Goal: Transaction & Acquisition: Download file/media

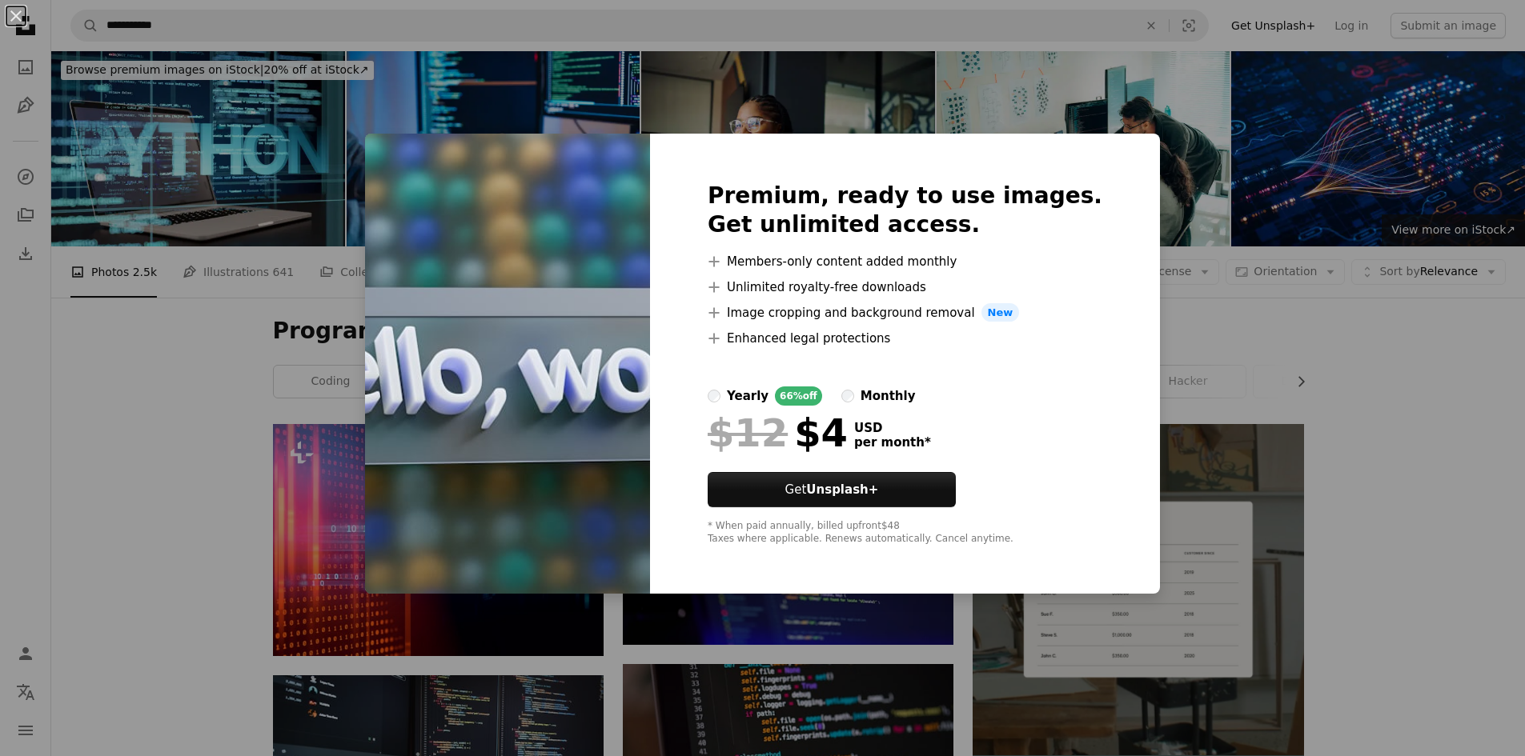
scroll to position [400, 0]
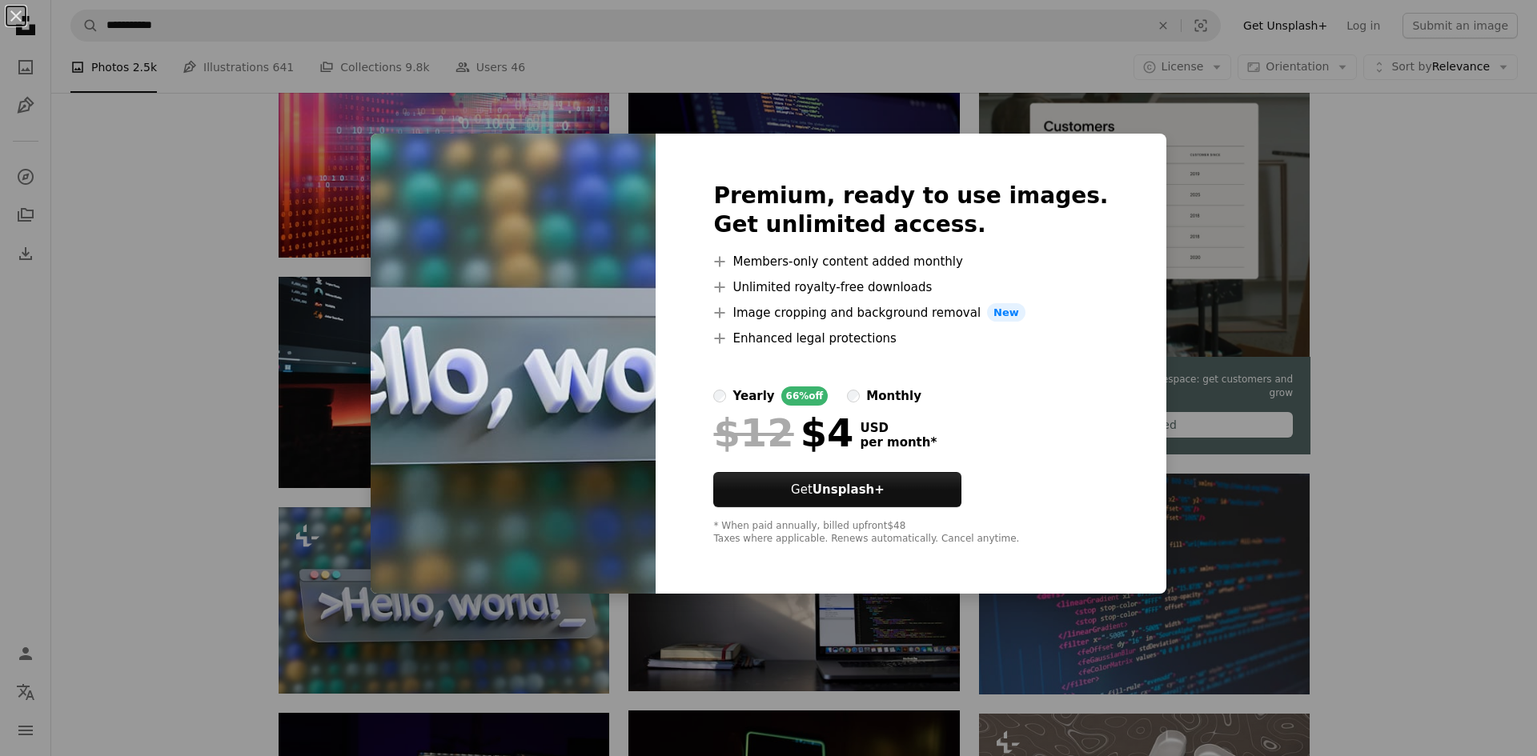
click at [1309, 355] on div "An X shape Premium, ready to use images. Get unlimited access. A plus sign Memb…" at bounding box center [768, 378] width 1537 height 756
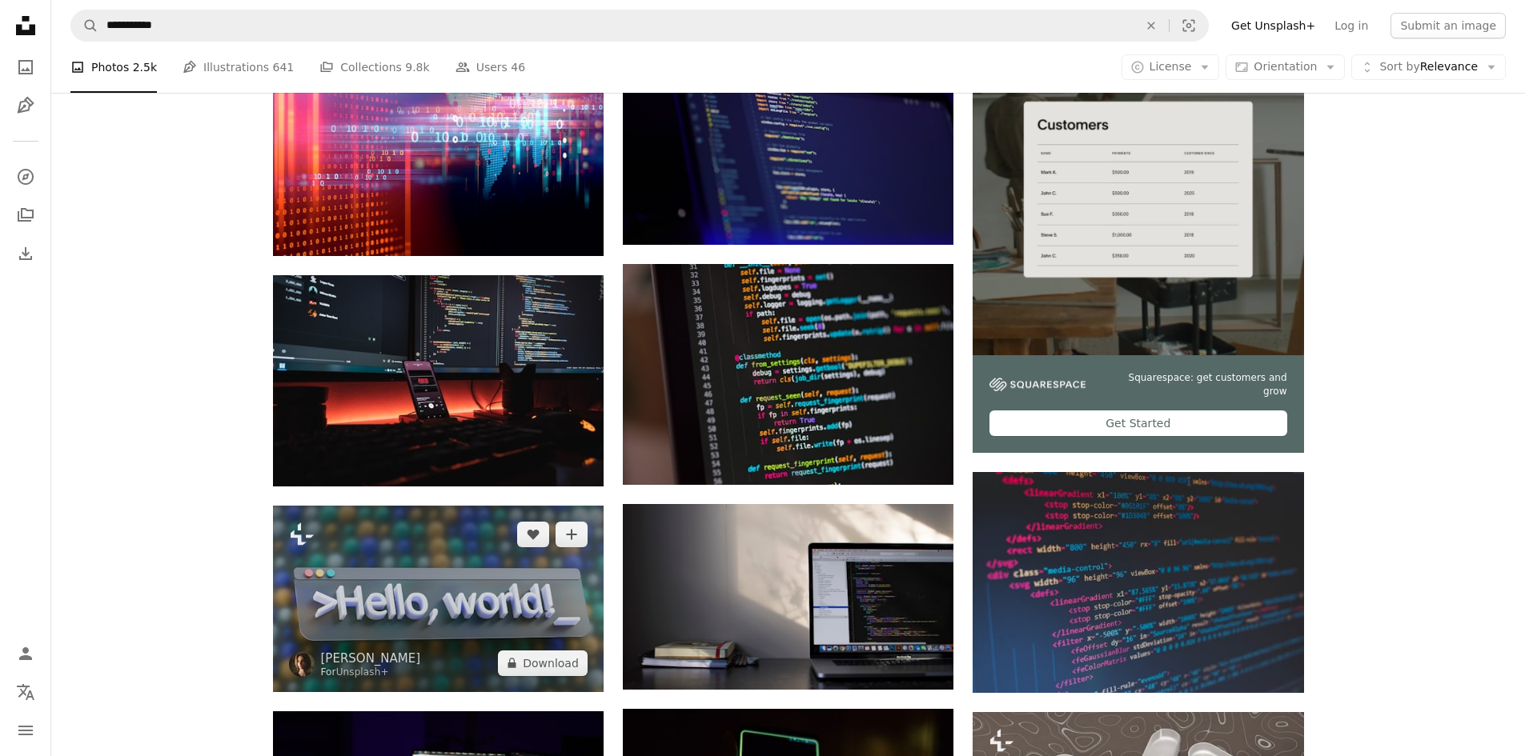
click at [456, 597] on img at bounding box center [438, 599] width 331 height 186
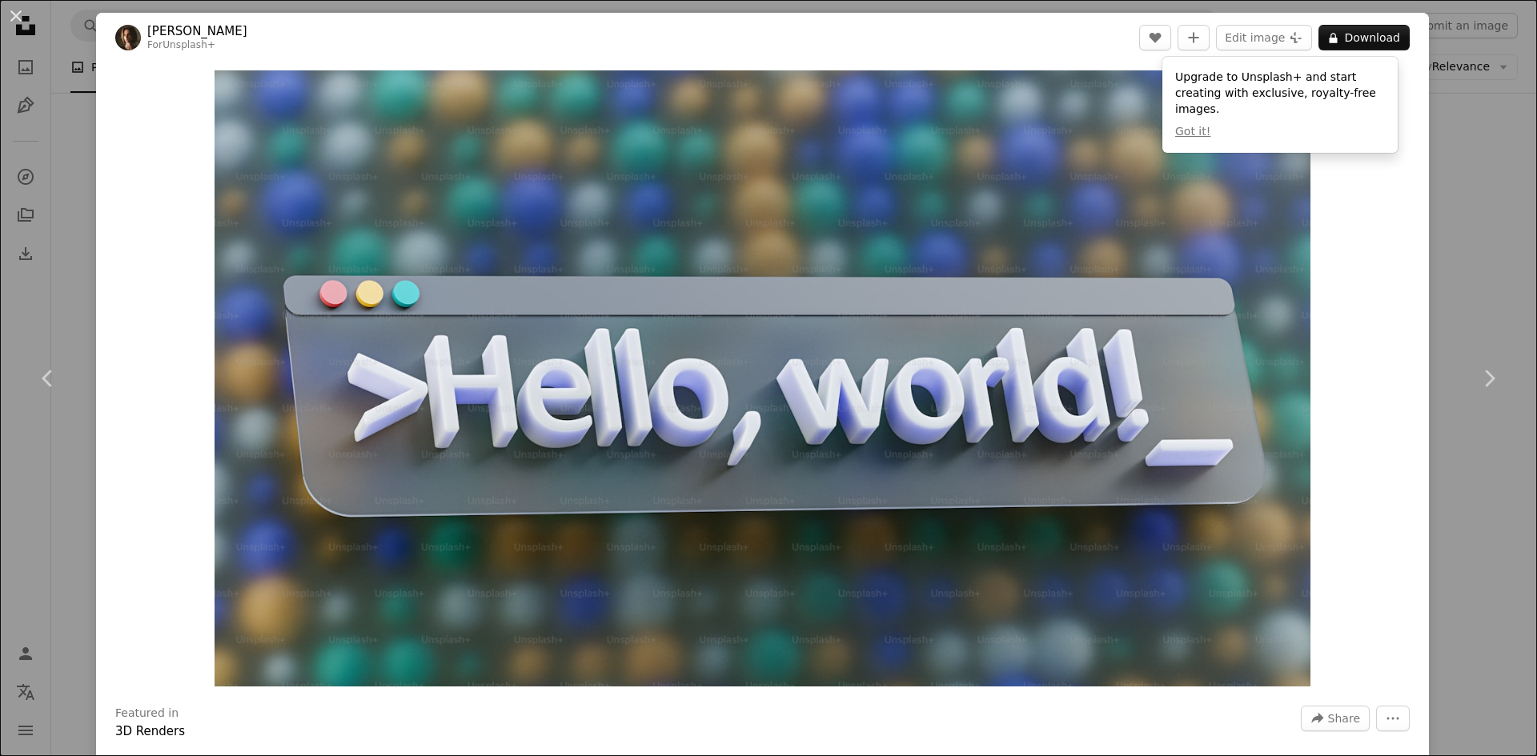
click at [1445, 239] on div "An X shape Chevron left Chevron right [PERSON_NAME] For Unsplash+ A heart A plu…" at bounding box center [768, 378] width 1537 height 756
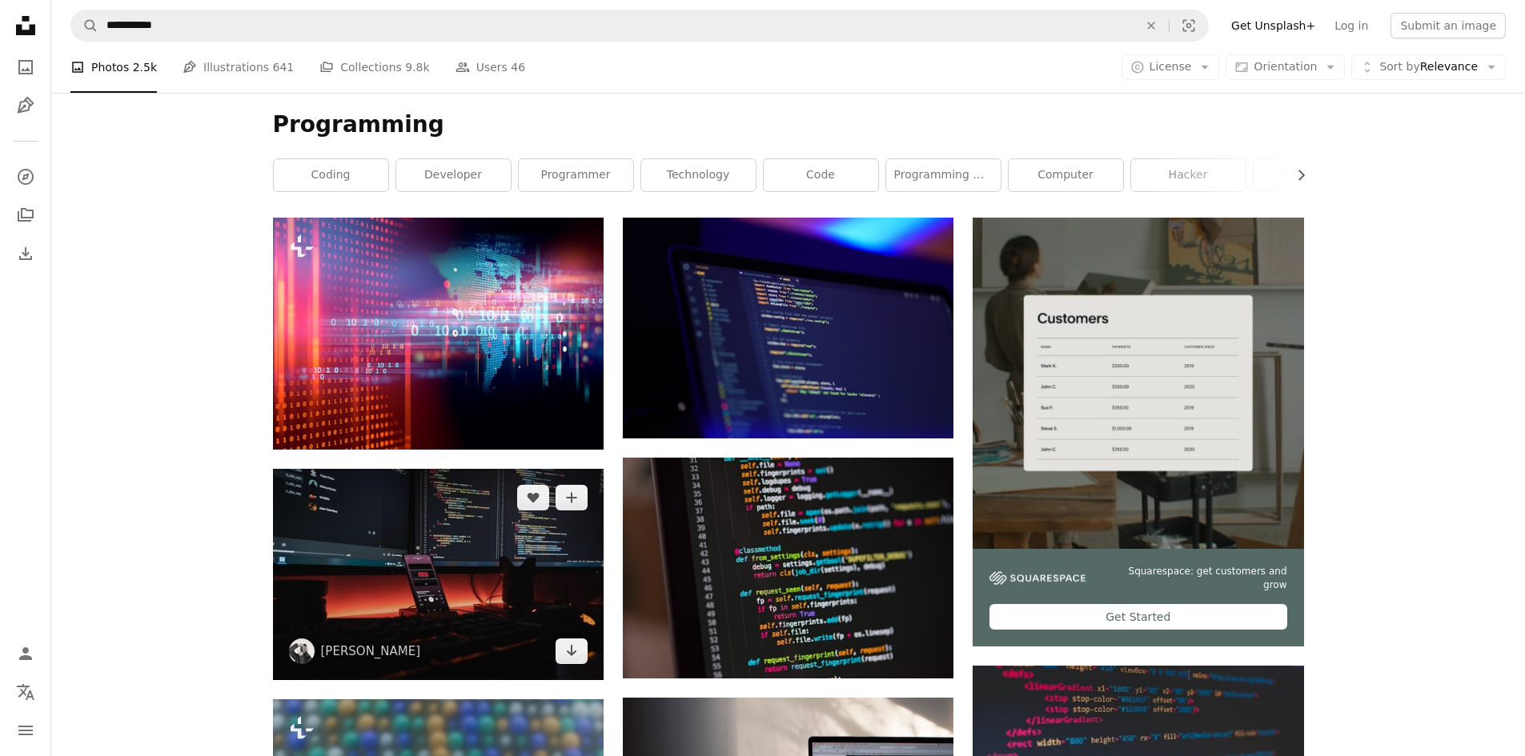
scroll to position [160, 0]
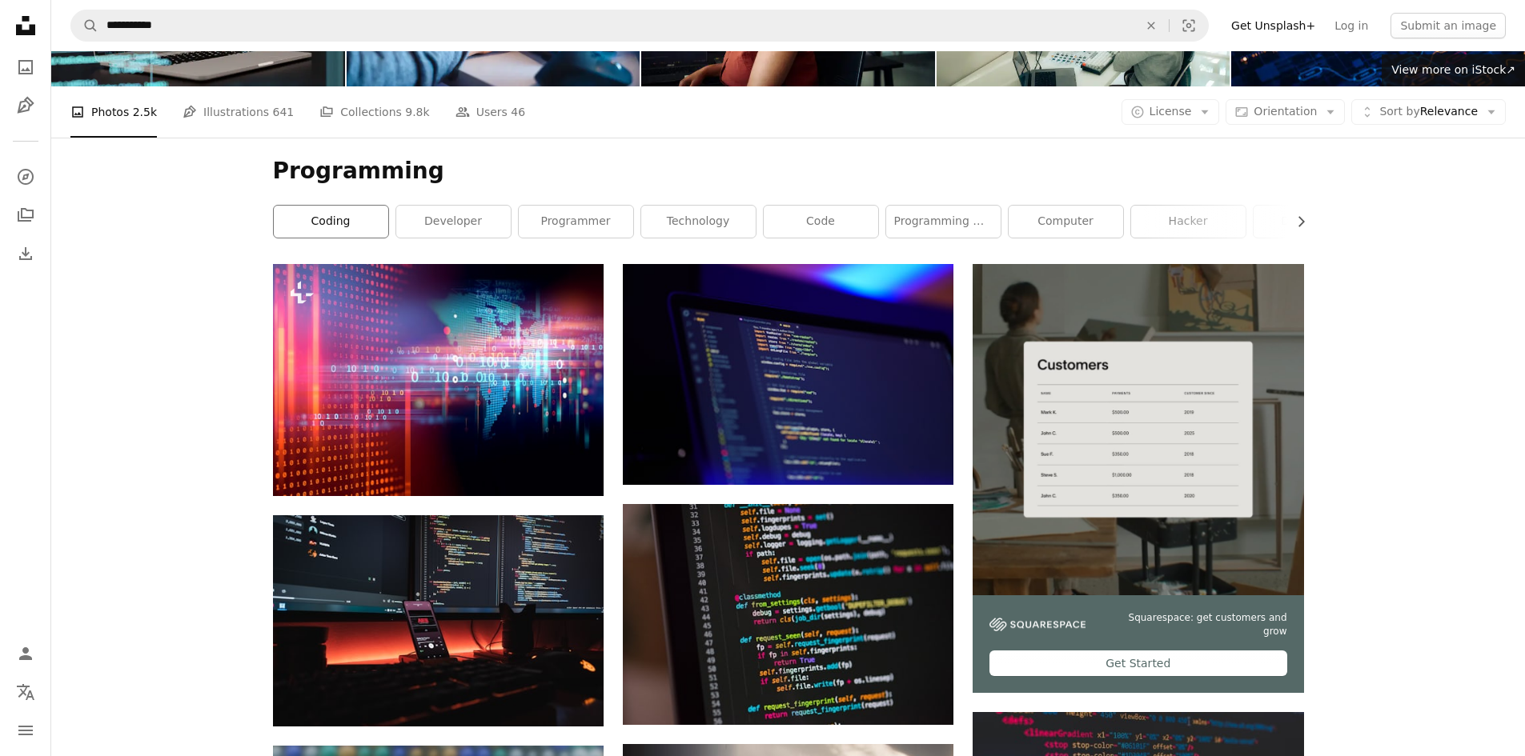
click at [355, 226] on link "coding" at bounding box center [331, 222] width 114 height 32
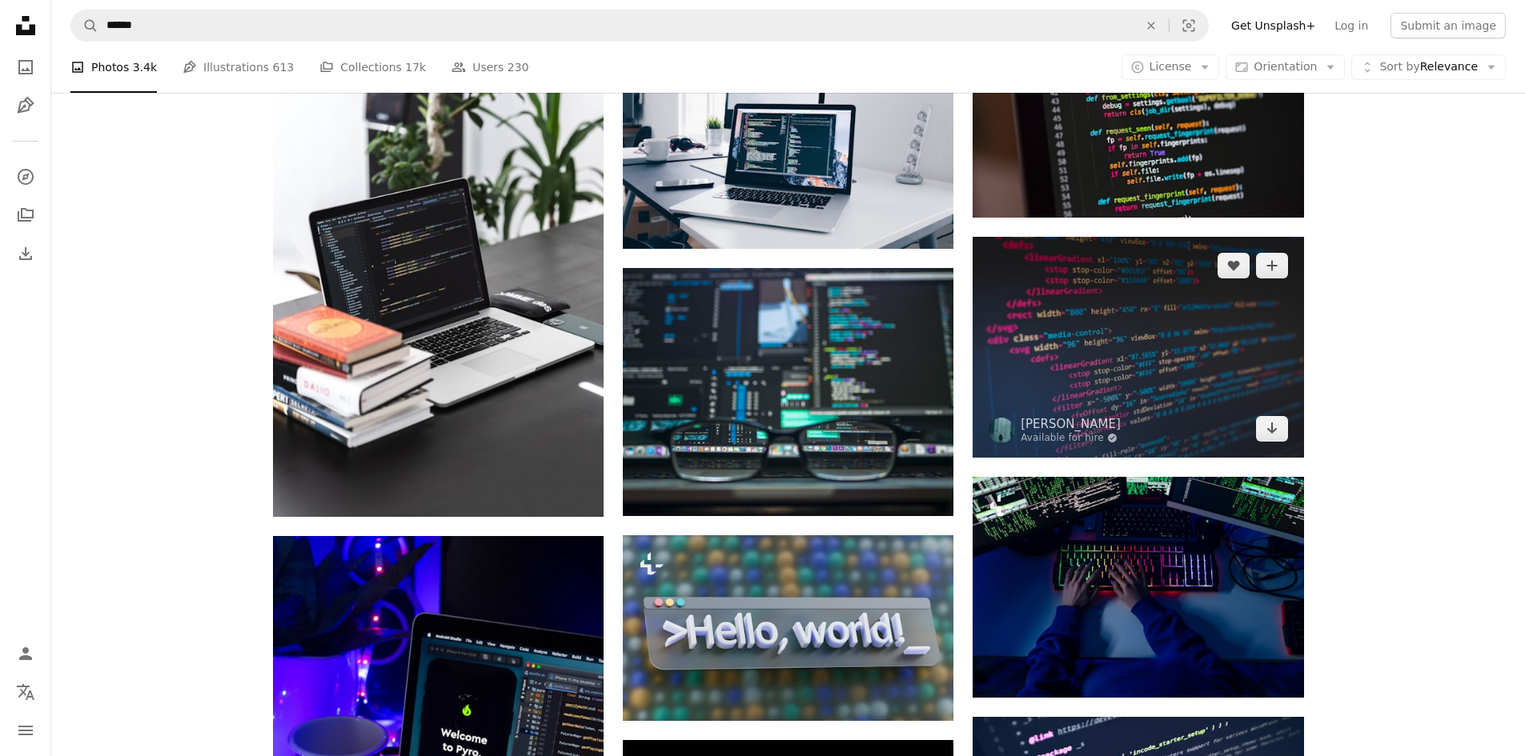
scroll to position [880, 0]
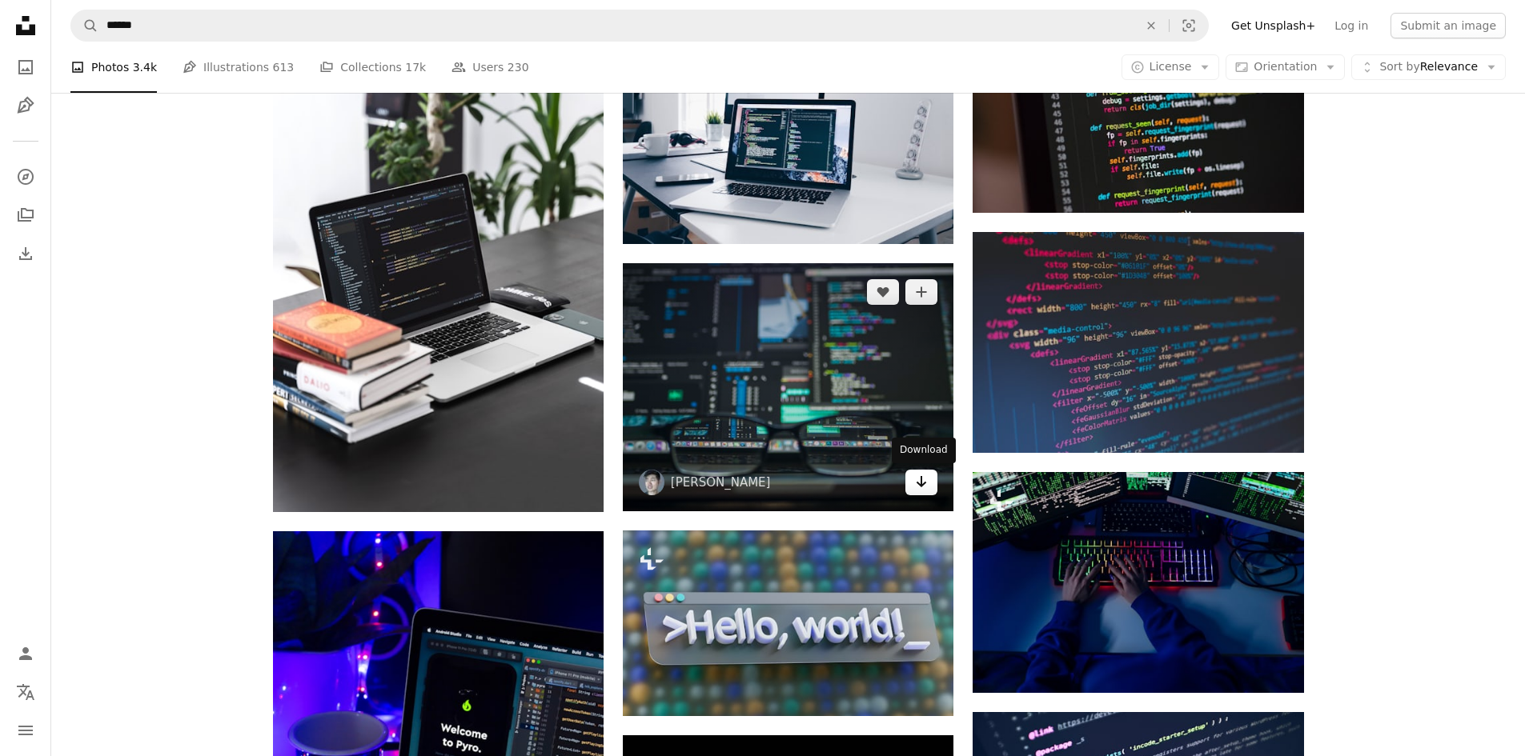
click at [923, 483] on icon "Arrow pointing down" at bounding box center [921, 481] width 13 height 19
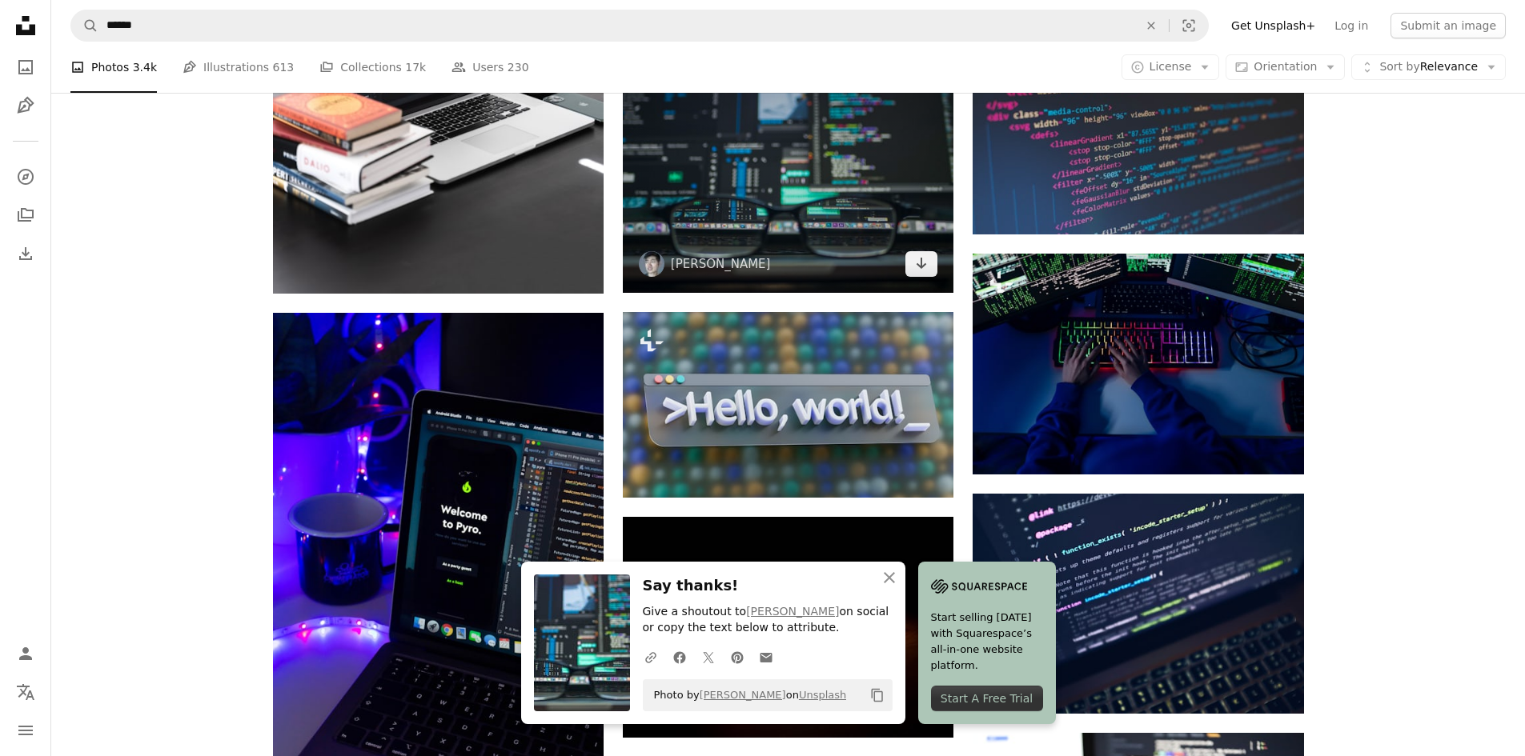
scroll to position [1120, 0]
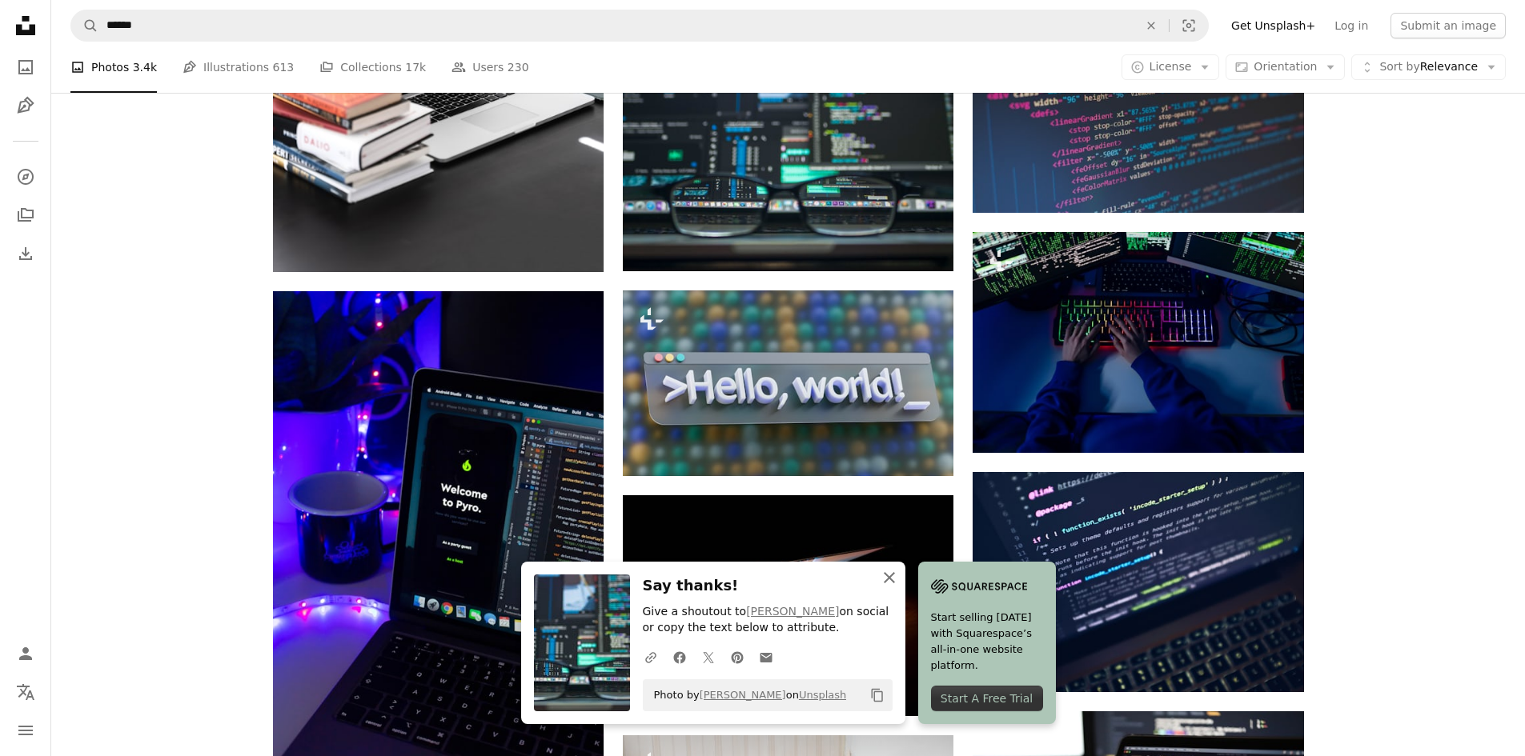
click at [889, 580] on icon "An X shape" at bounding box center [889, 577] width 19 height 19
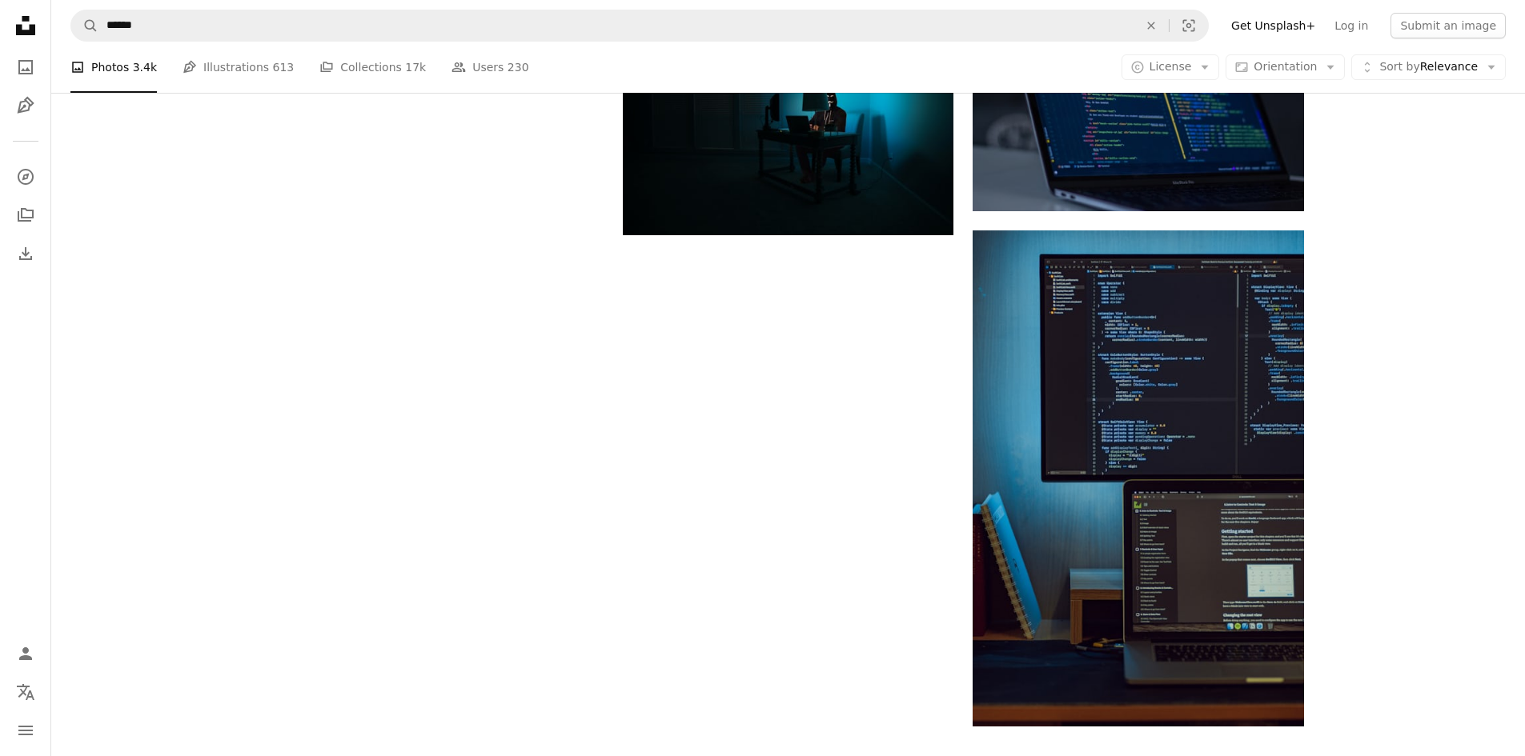
scroll to position [2161, 0]
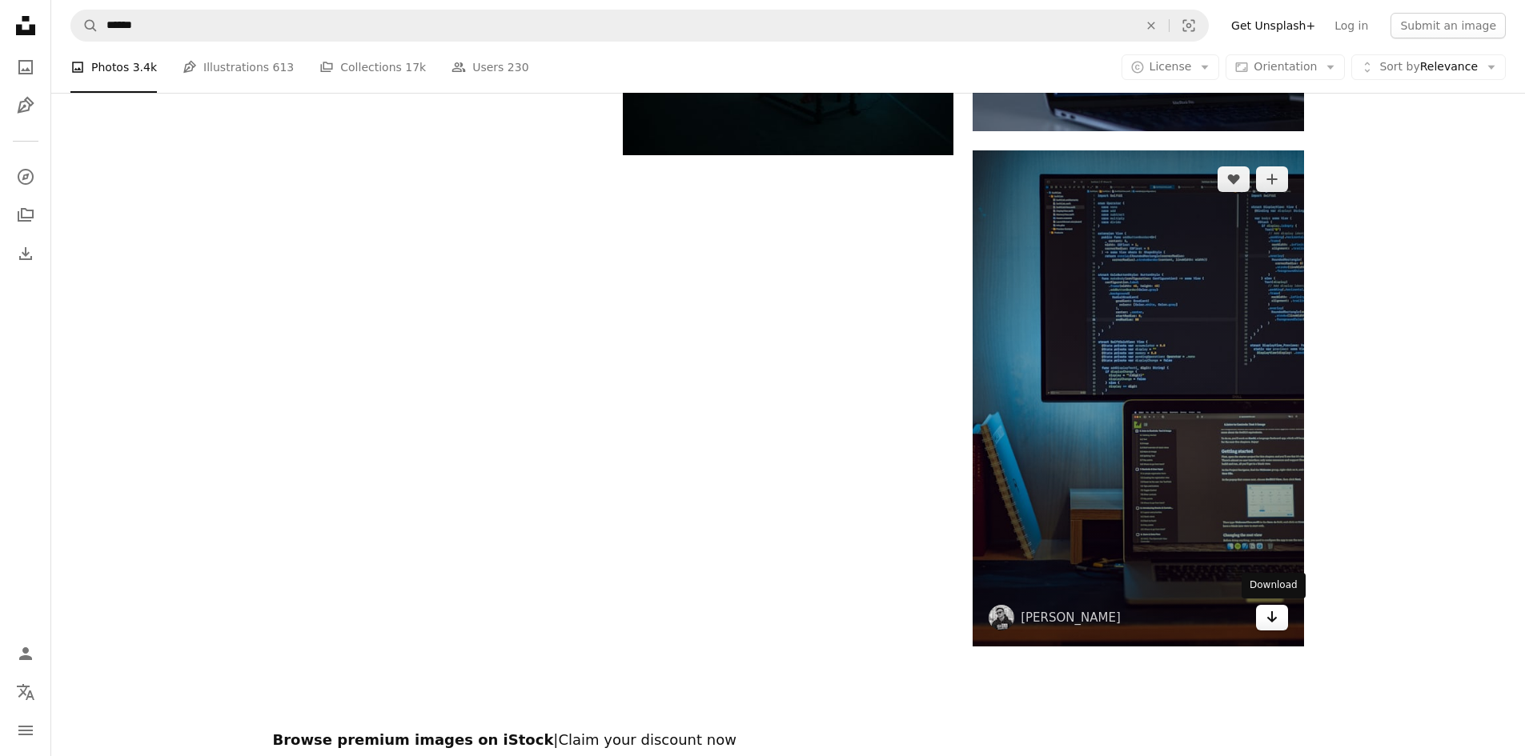
click at [1277, 613] on icon "Arrow pointing down" at bounding box center [1271, 616] width 13 height 19
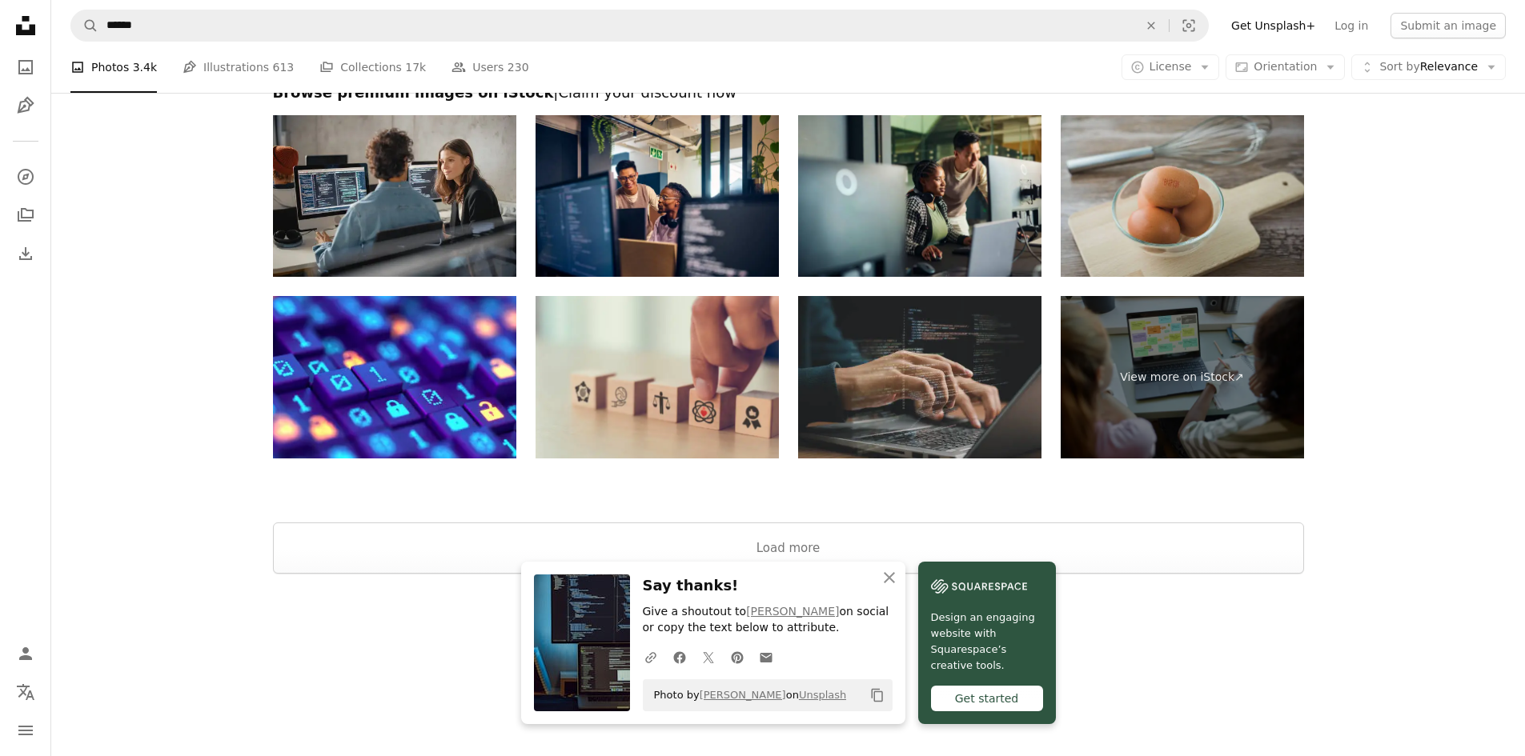
scroll to position [2810, 0]
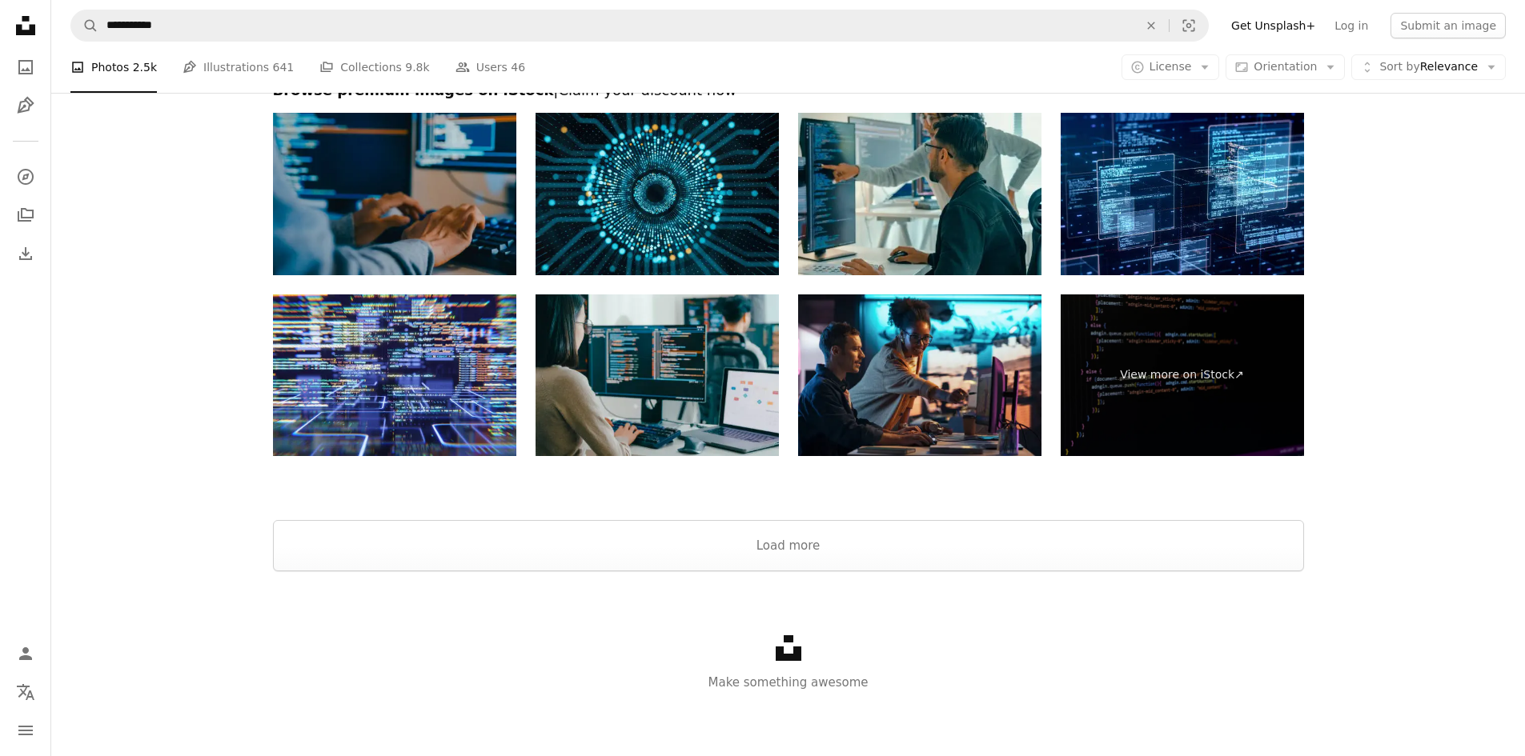
scroll to position [160, 0]
